Goal: Check status

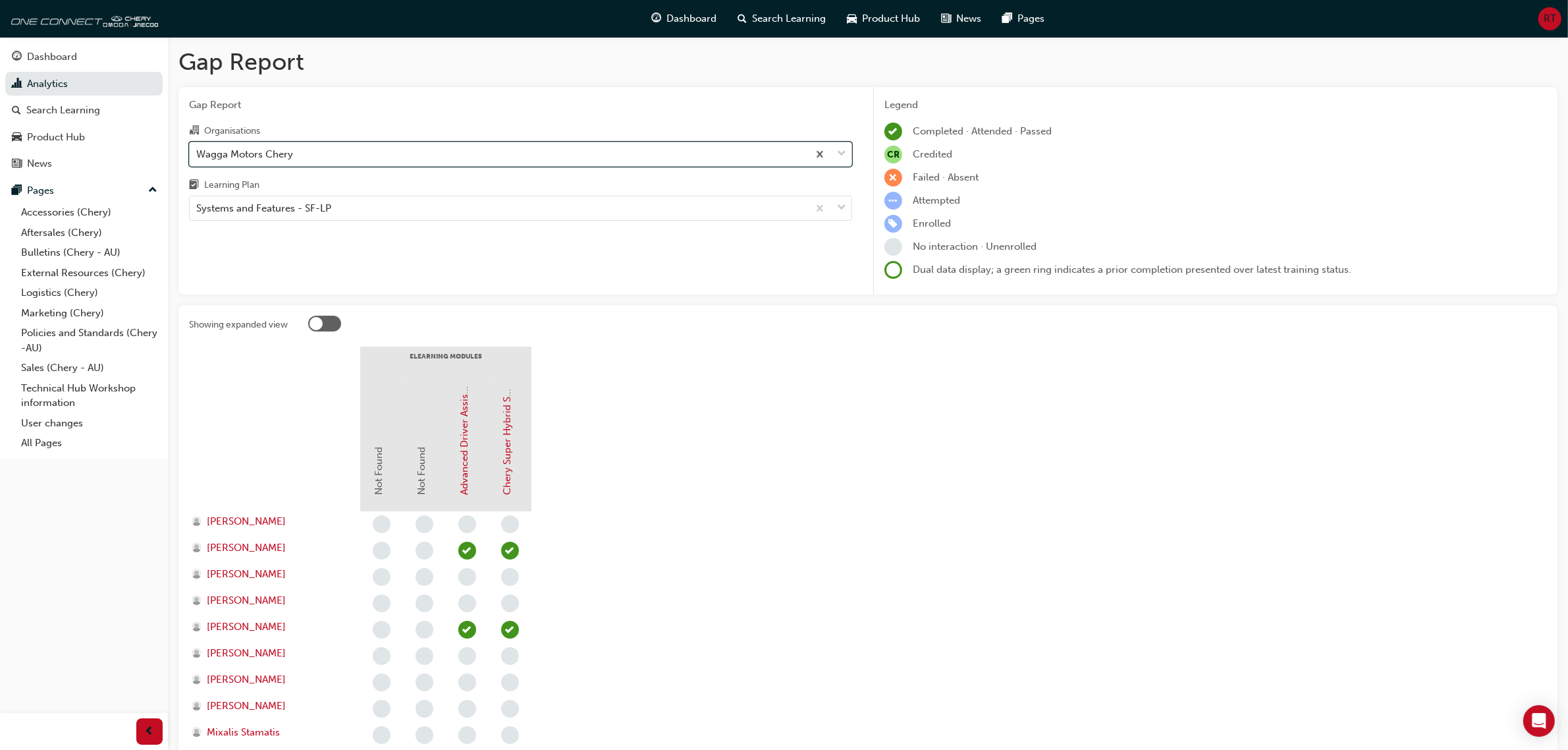
click at [248, 160] on div "Wagga Motors Chery" at bounding box center [244, 153] width 97 height 15
click at [198, 159] on input "Organisations option Wagga Motors Chery, selected. 0 results available. Select …" at bounding box center [197, 153] width 2 height 11
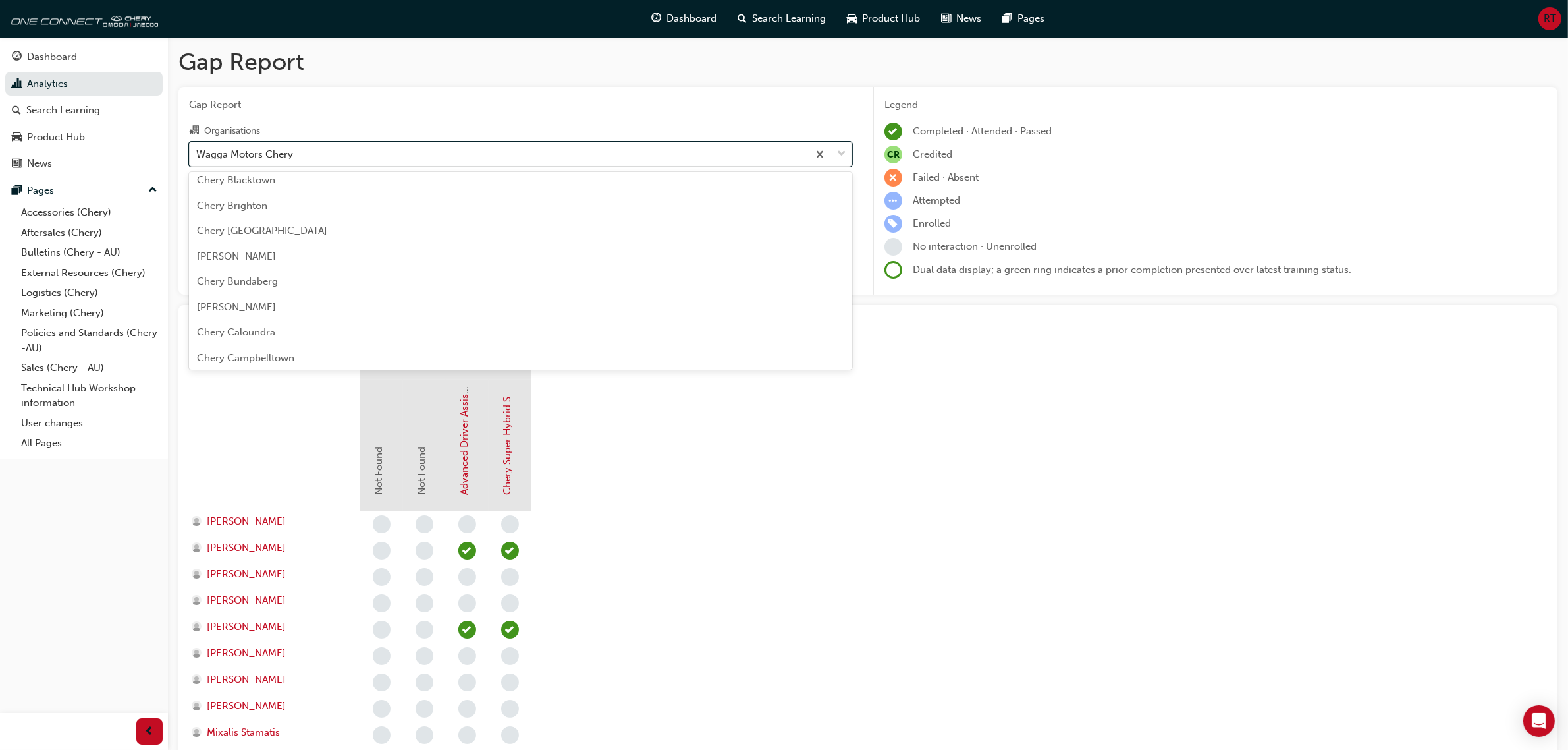
scroll to position [341, 0]
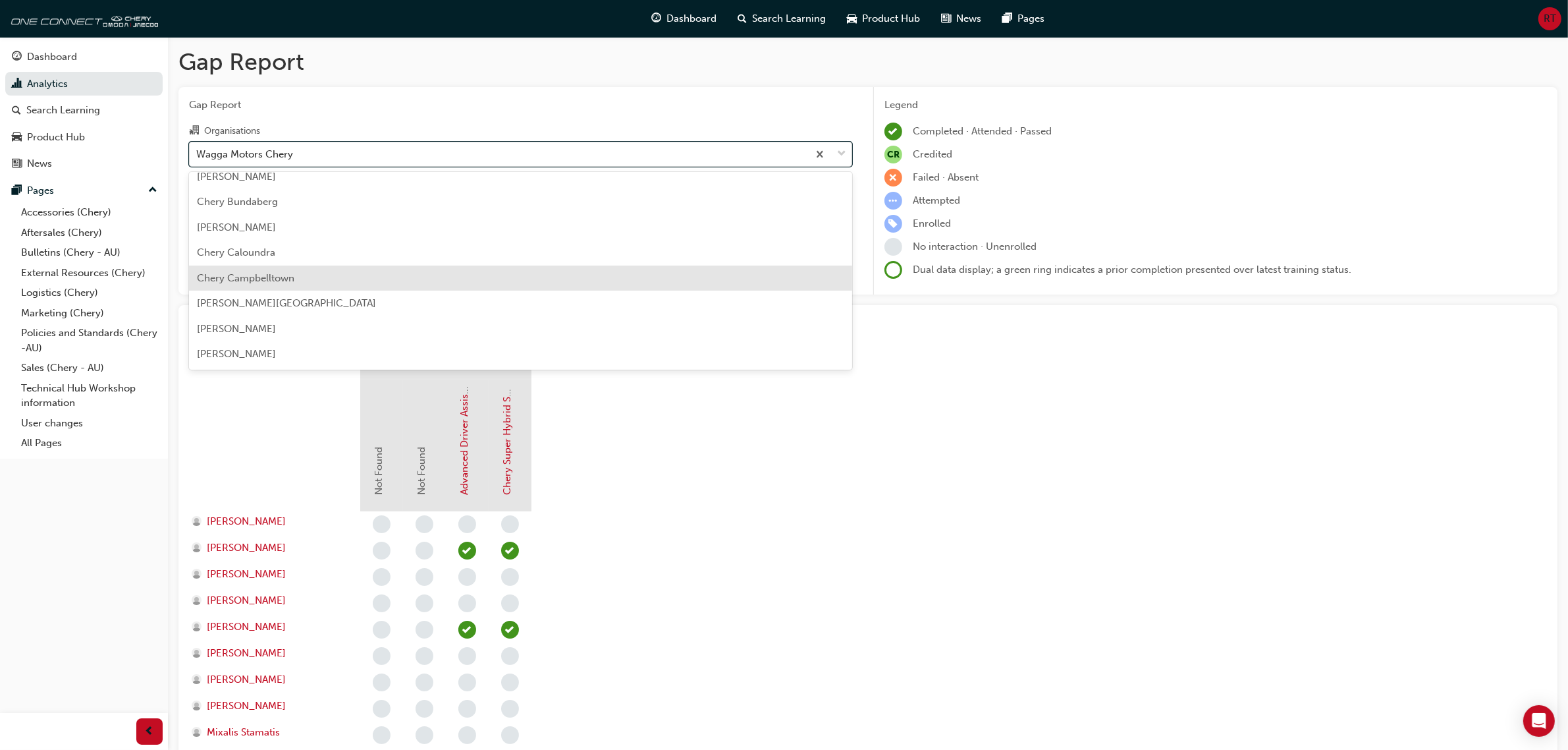
click at [656, 278] on div "Chery Campbelltown" at bounding box center [520, 278] width 663 height 26
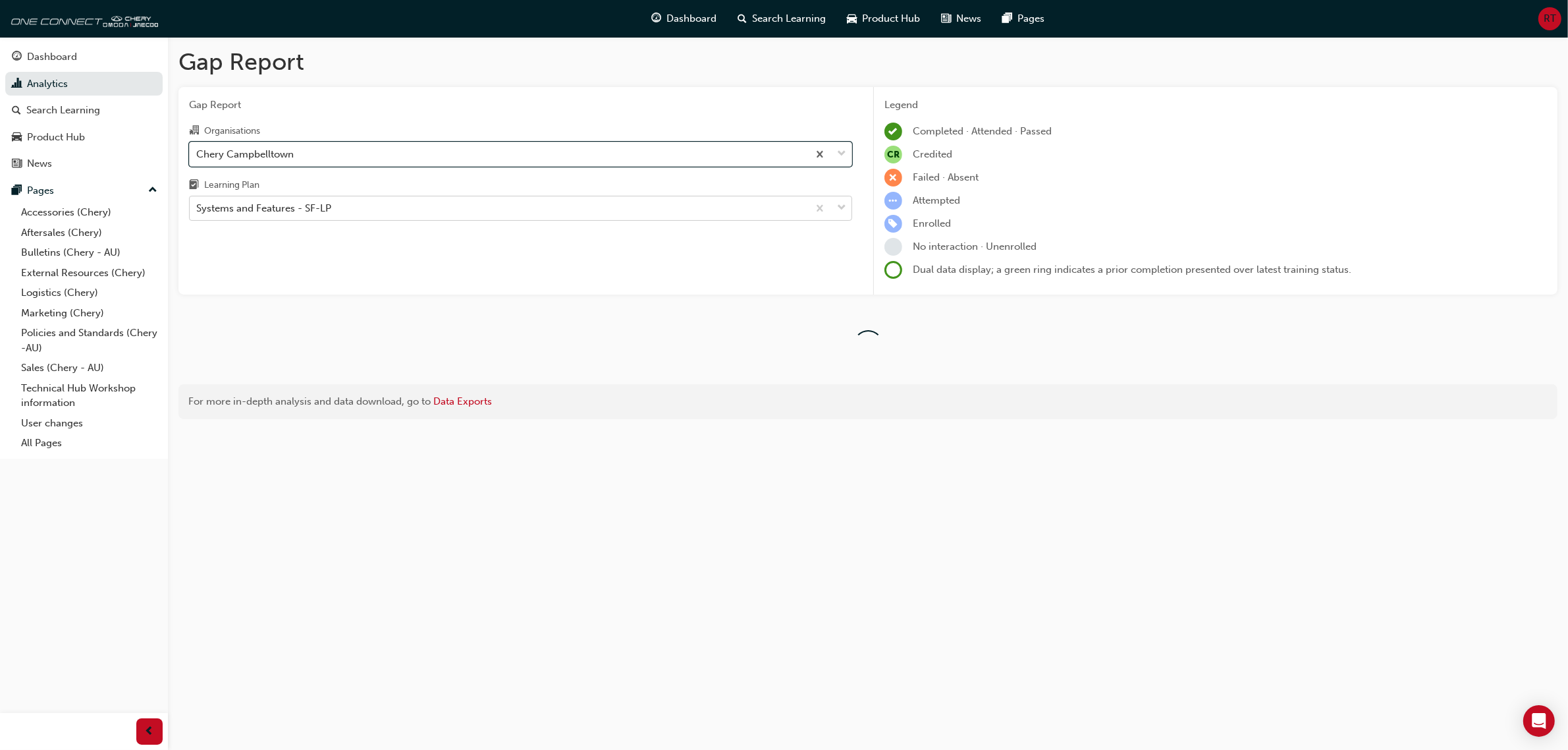
click at [502, 199] on div "Systems and Features - SF-LP" at bounding box center [498, 208] width 618 height 23
click at [198, 202] on input "Learning Plan Systems and Features - SF-LP" at bounding box center [197, 207] width 2 height 11
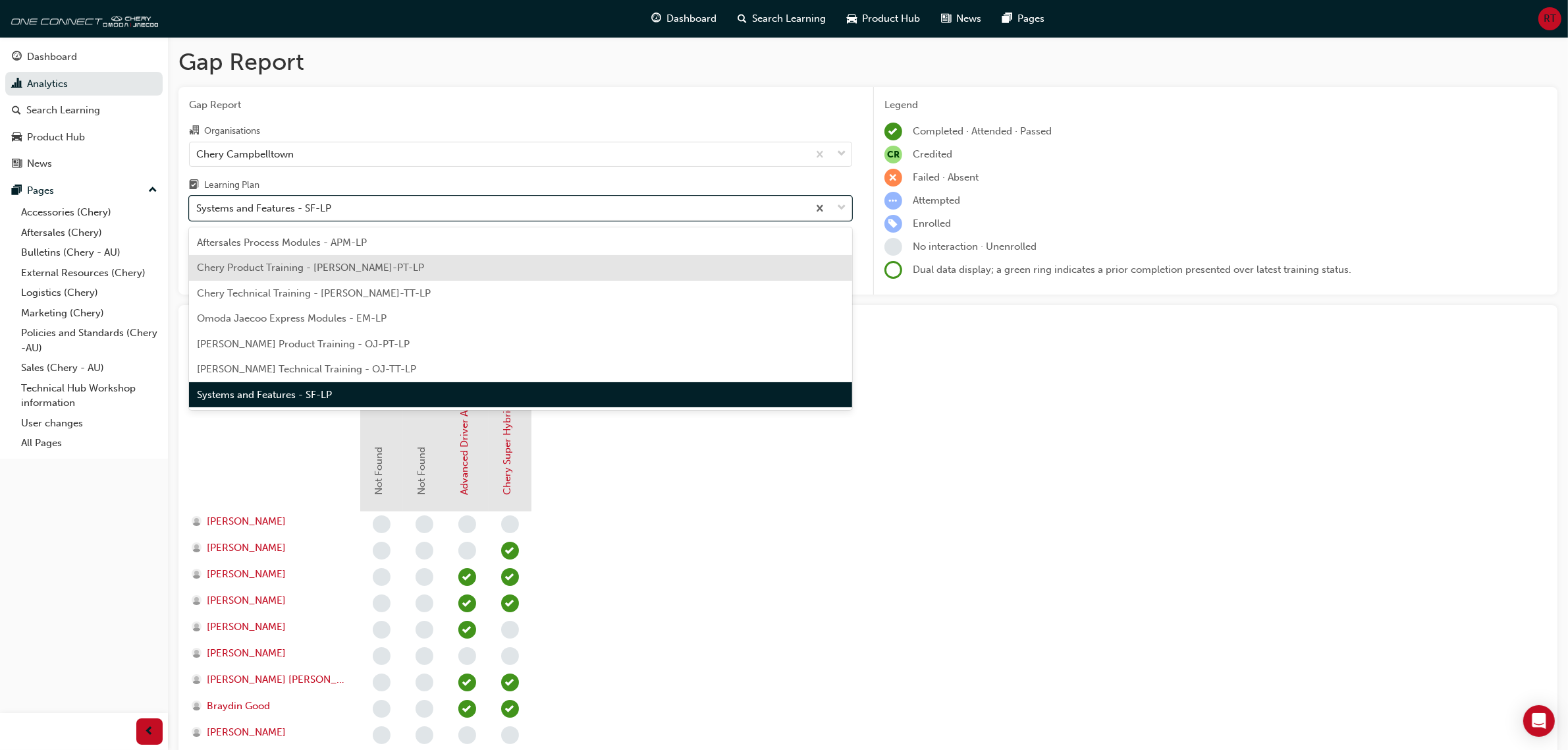
click at [474, 264] on div "Chery Product Training - [PERSON_NAME]-PT-LP" at bounding box center [520, 268] width 663 height 26
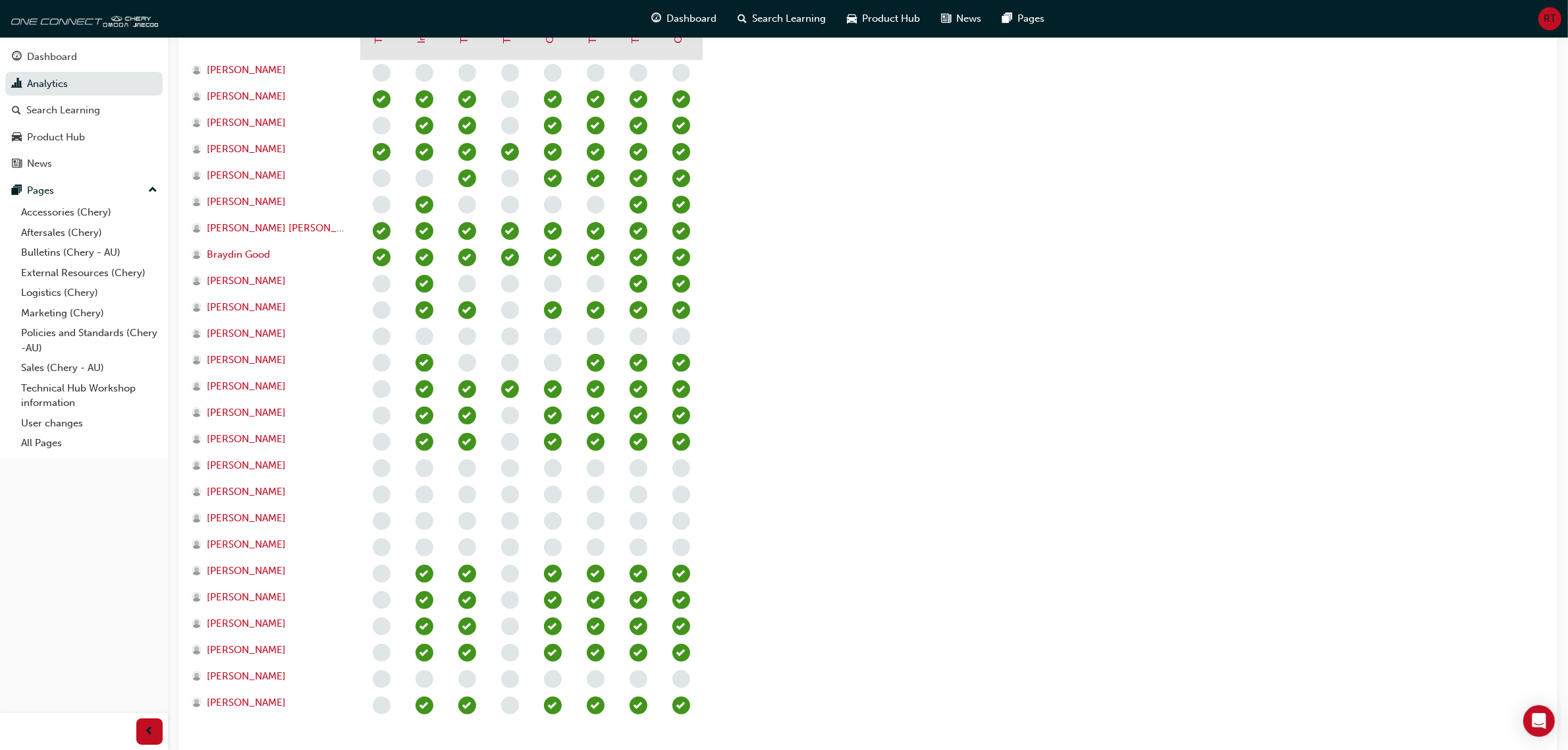
scroll to position [544, 0]
